Goal: Task Accomplishment & Management: Complete application form

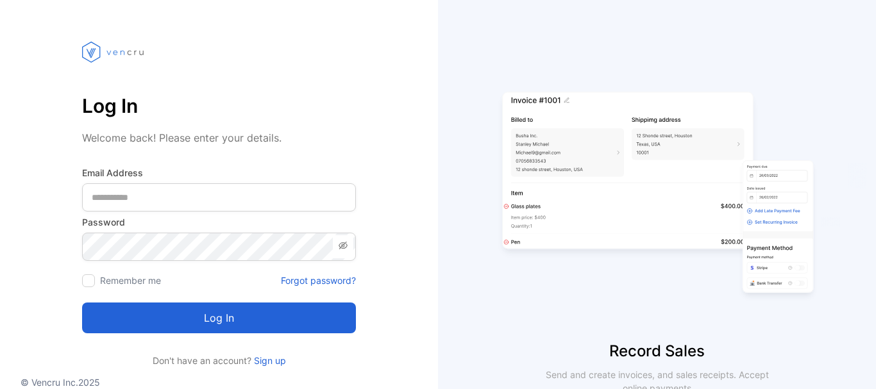
scroll to position [64, 0]
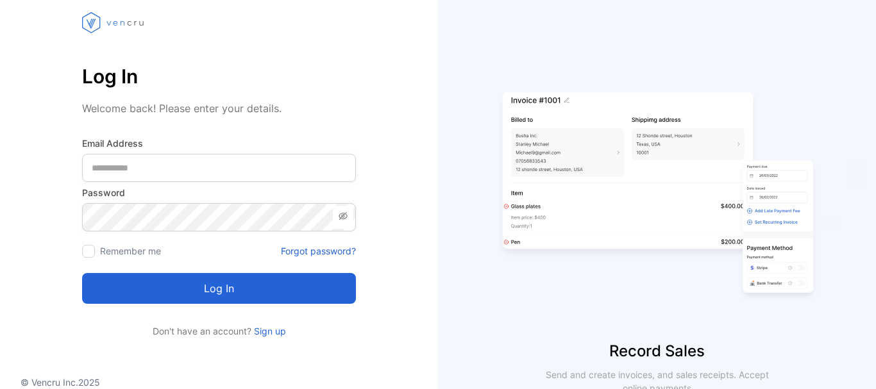
click at [341, 218] on icon at bounding box center [343, 216] width 9 height 8
click at [341, 218] on icon at bounding box center [343, 216] width 9 height 6
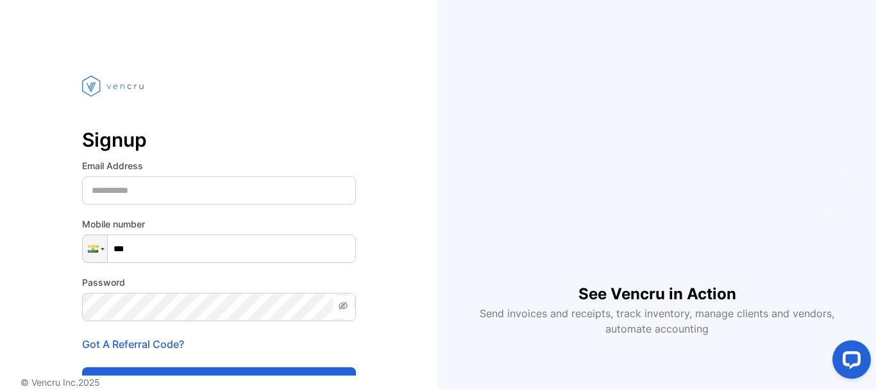
click at [126, 251] on input "***" at bounding box center [219, 249] width 274 height 28
drag, startPoint x: 131, startPoint y: 246, endPoint x: 106, endPoint y: 258, distance: 28.4
click at [106, 258] on div "Phone ***" at bounding box center [219, 249] width 274 height 28
click at [101, 248] on div at bounding box center [103, 249] width 4 height 3
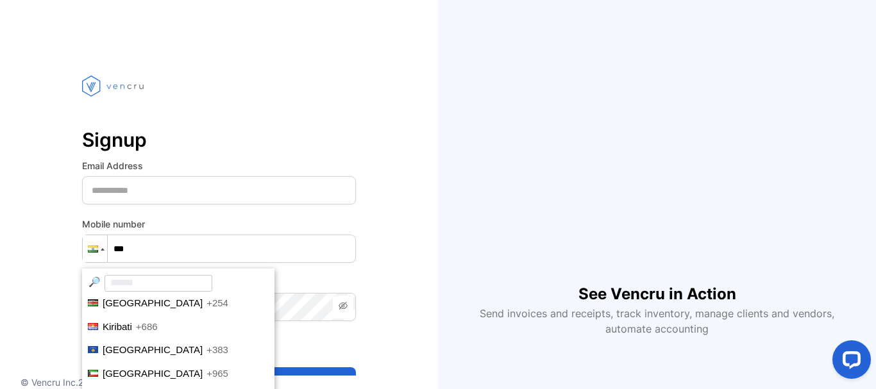
scroll to position [2274, 0]
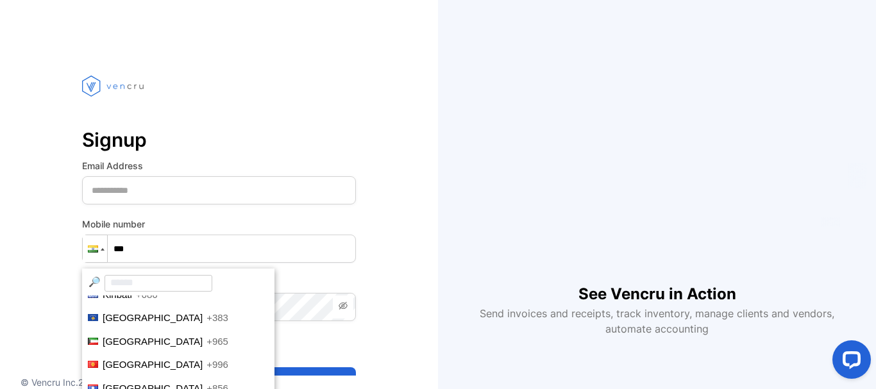
click at [148, 318] on li "Kosovo +383" at bounding box center [178, 319] width 192 height 24
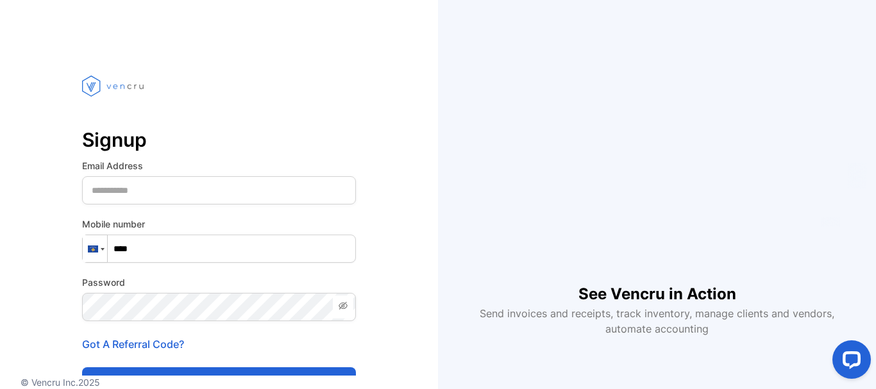
click at [96, 244] on div at bounding box center [95, 248] width 24 height 27
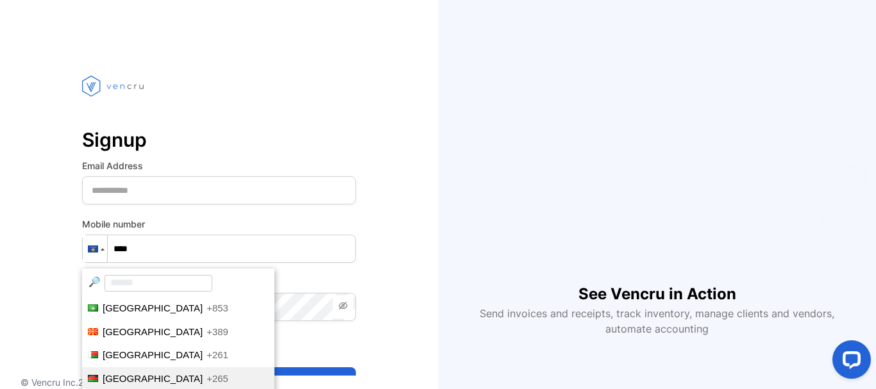
scroll to position [2579, 0]
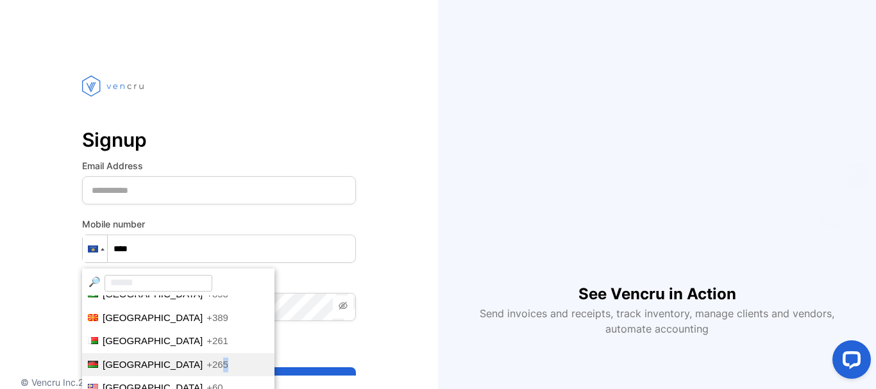
drag, startPoint x: 157, startPoint y: 345, endPoint x: 160, endPoint y: 353, distance: 8.3
click at [160, 353] on li "[GEOGRAPHIC_DATA] +265" at bounding box center [178, 365] width 192 height 24
type input "****"
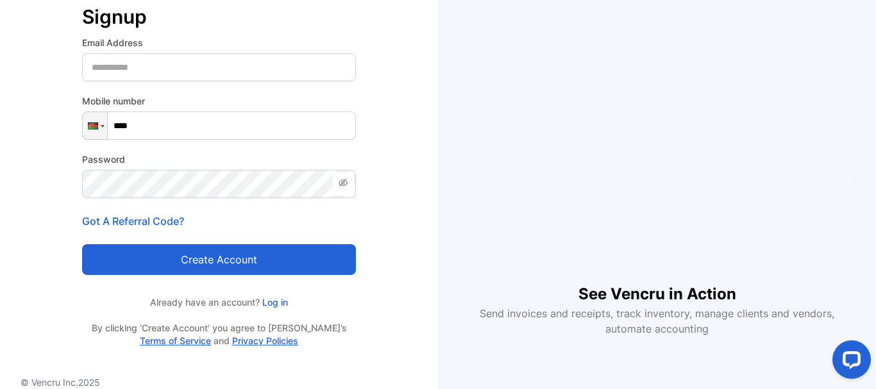
scroll to position [133, 0]
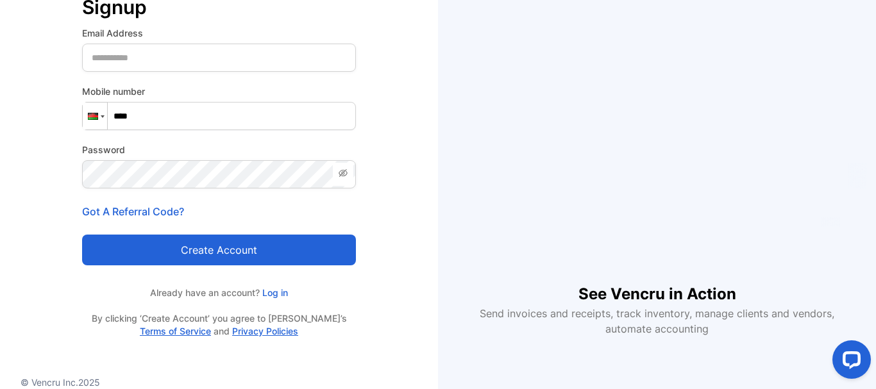
click at [96, 113] on div at bounding box center [93, 116] width 10 height 7
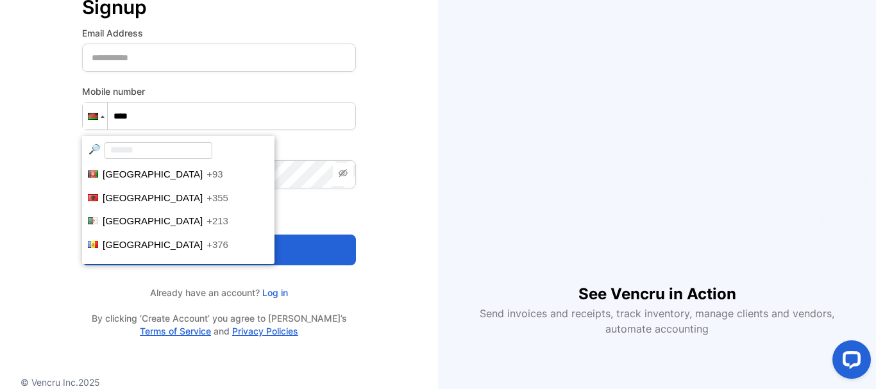
scroll to position [2545, 0]
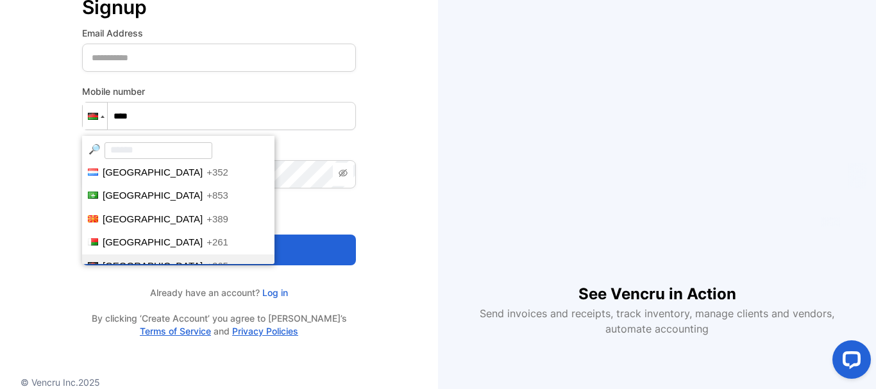
click at [134, 154] on input "search" at bounding box center [159, 150] width 108 height 17
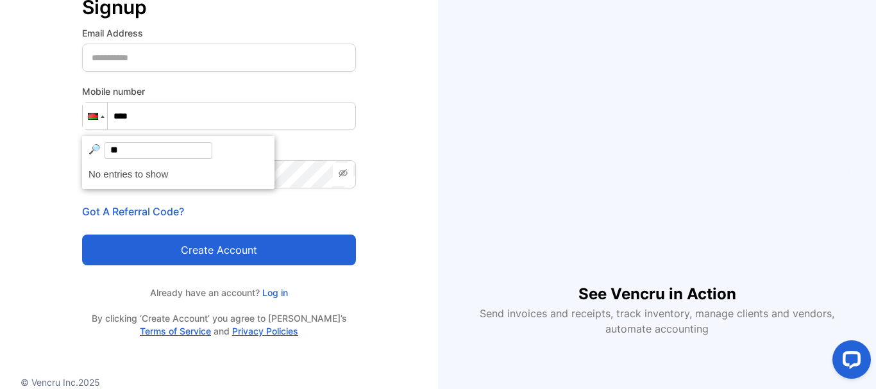
type input "*"
